Goal: Transaction & Acquisition: Subscribe to service/newsletter

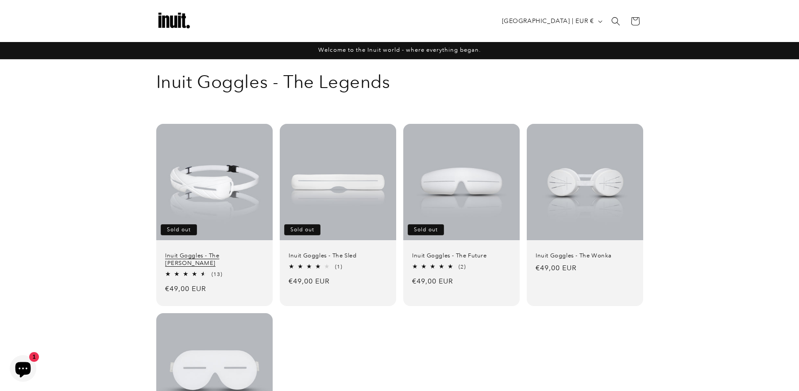
click at [203, 252] on link "Inuit Goggles - The [PERSON_NAME]" at bounding box center [214, 259] width 99 height 15
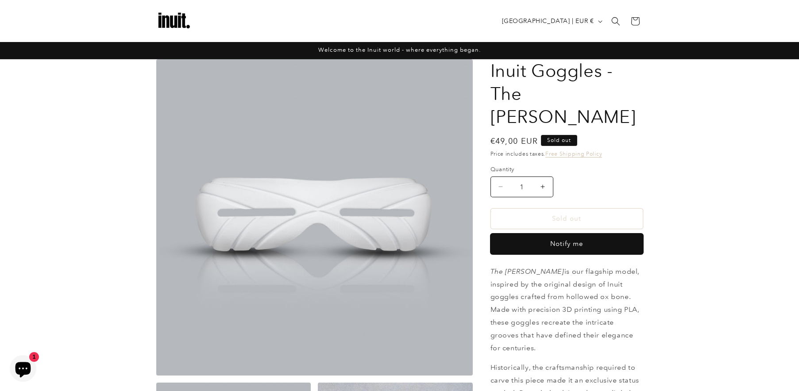
click at [570, 234] on button "Notify me" at bounding box center [567, 244] width 153 height 21
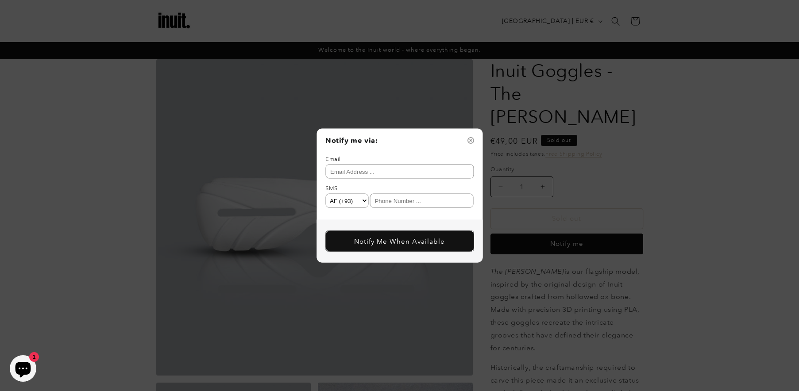
select select "AU"
type input "[PERSON_NAME][EMAIL_ADDRESS][DOMAIN_NAME]"
type input "0400559909"
click at [403, 243] on button "Notify Me When Available" at bounding box center [399, 241] width 148 height 21
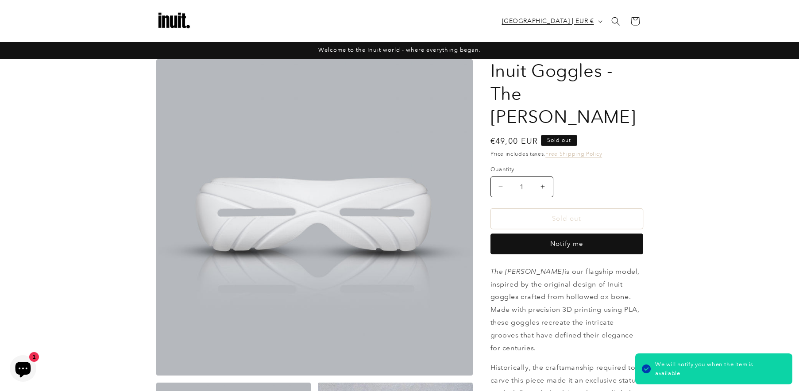
click at [594, 20] on button "[GEOGRAPHIC_DATA] | EUR €" at bounding box center [551, 21] width 109 height 17
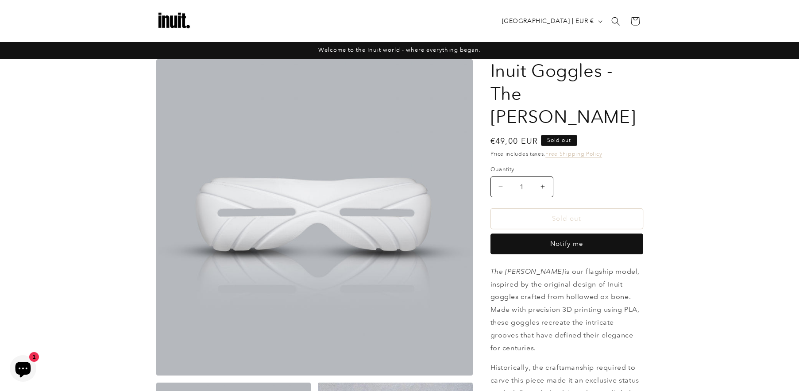
click at [172, 16] on img at bounding box center [173, 21] width 35 height 35
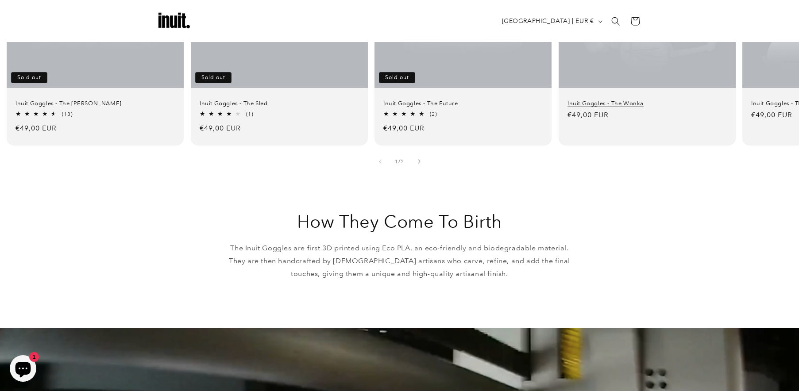
scroll to position [512, 0]
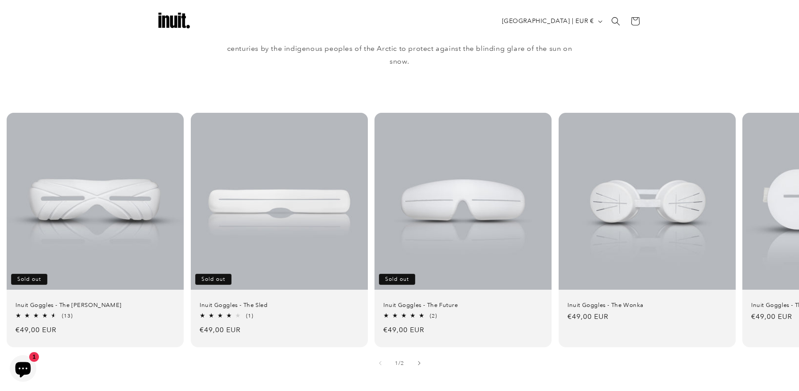
drag, startPoint x: 715, startPoint y: 363, endPoint x: 571, endPoint y: 365, distance: 143.9
click at [424, 354] on button "Slide right" at bounding box center [419, 363] width 19 height 19
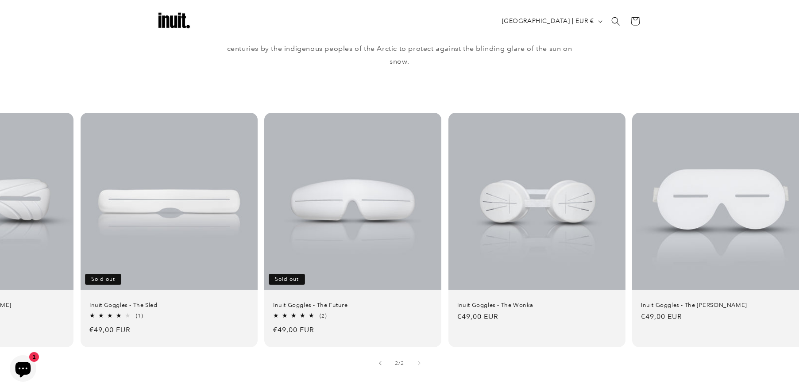
scroll to position [0, 127]
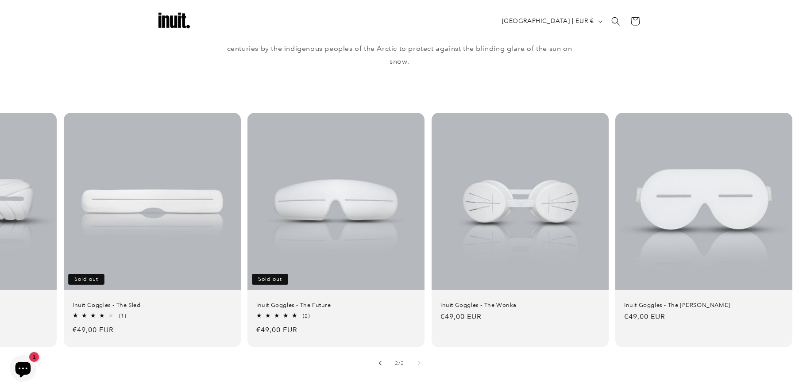
click at [381, 361] on icon "Slide left" at bounding box center [380, 363] width 3 height 5
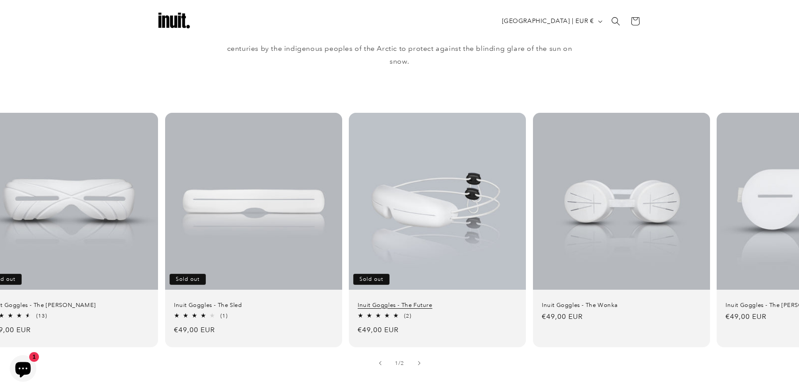
scroll to position [0, 0]
